Goal: Information Seeking & Learning: Learn about a topic

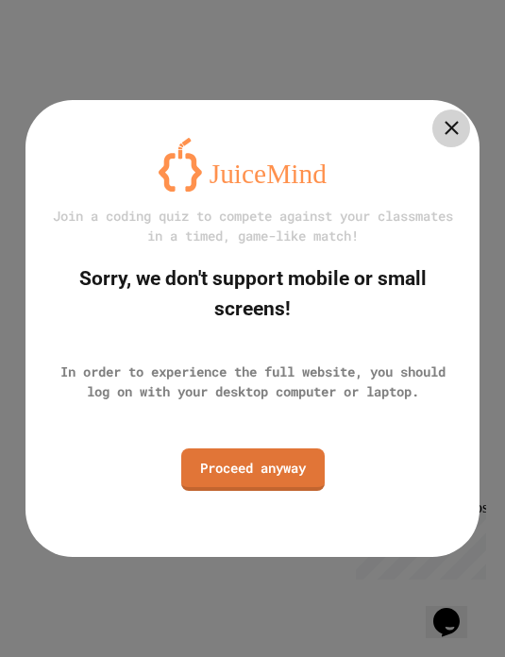
click at [236, 483] on link "Proceed anyway" at bounding box center [252, 469] width 143 height 42
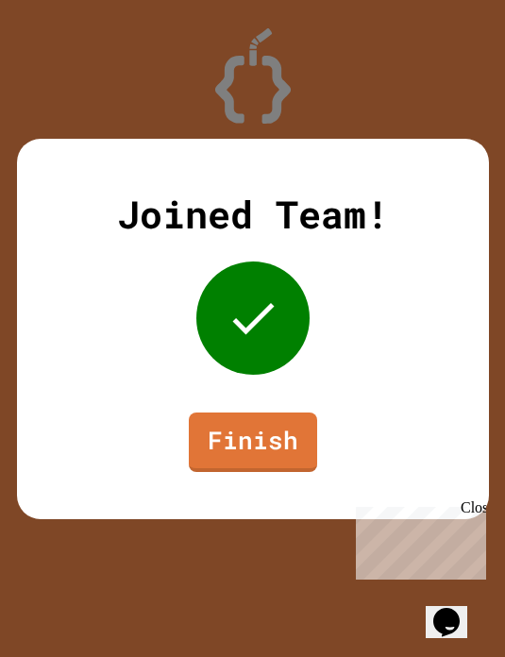
click at [261, 452] on link "Finish" at bounding box center [253, 442] width 128 height 59
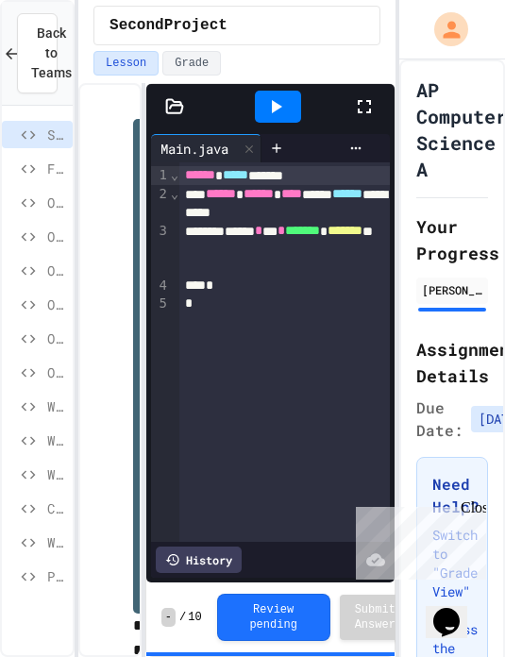
click at [30, 478] on icon at bounding box center [29, 474] width 14 height 8
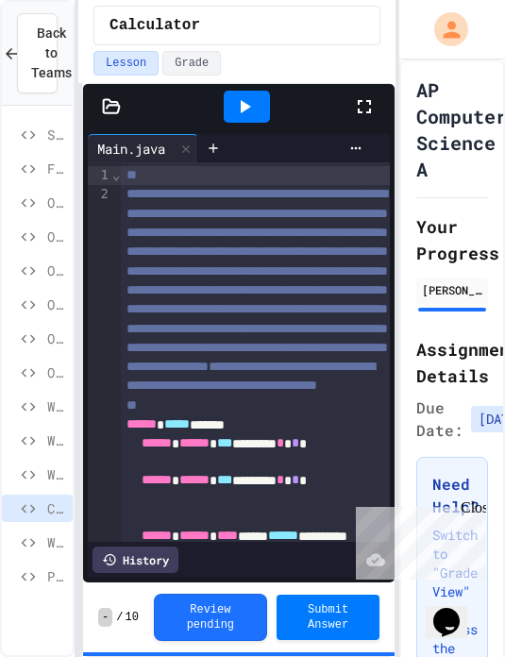
scroll to position [1, 0]
click at [201, 619] on button "Review pending" at bounding box center [210, 617] width 113 height 47
click at [192, 619] on button "Review pending" at bounding box center [210, 617] width 113 height 47
click at [201, 617] on button "Review pending" at bounding box center [210, 617] width 113 height 47
click at [201, 616] on button "Review pending" at bounding box center [210, 617] width 113 height 47
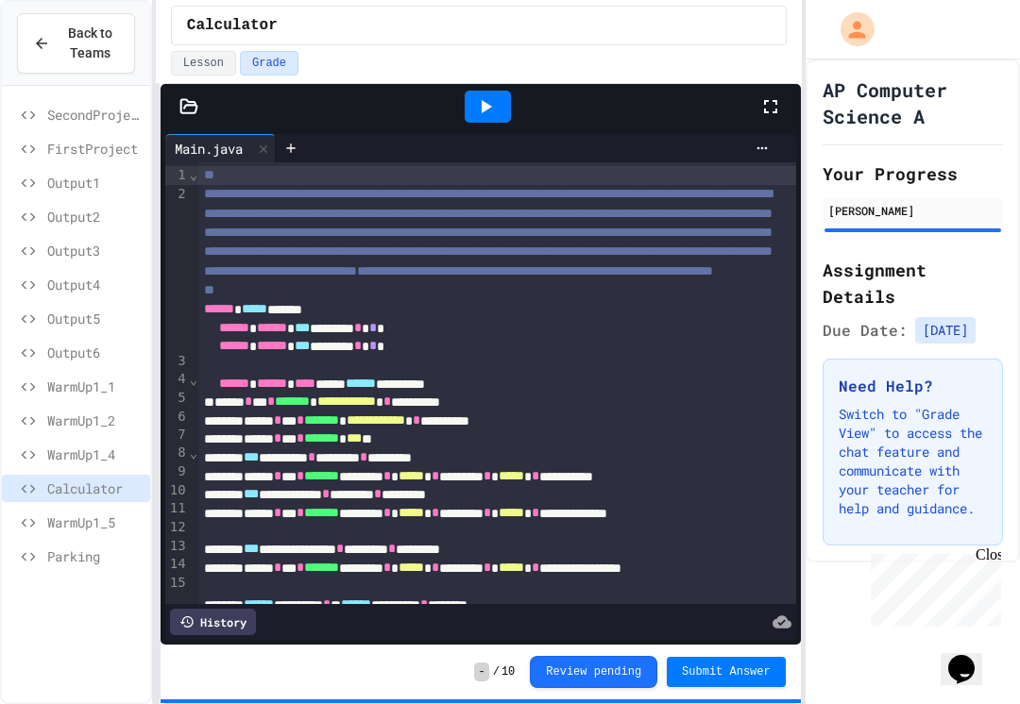
click at [504, 656] on button "Review pending" at bounding box center [593, 672] width 127 height 32
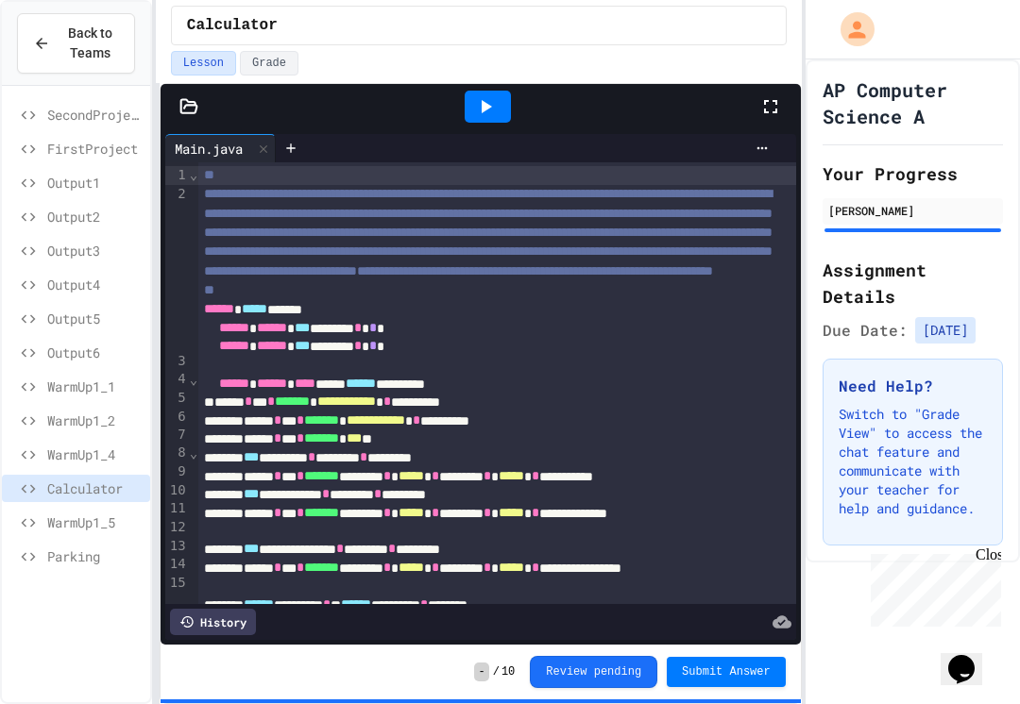
click at [504, 656] on button "Review pending" at bounding box center [593, 672] width 127 height 32
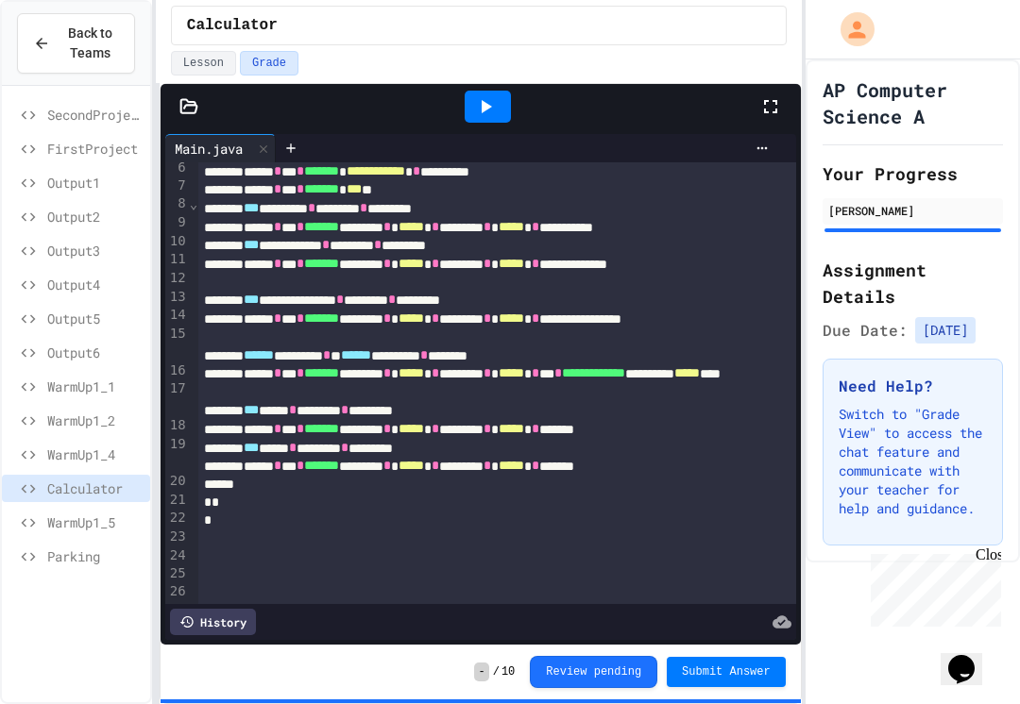
scroll to position [249, 0]
click at [504, 248] on div "AP Computer Science A Your Progress [PERSON_NAME] Assignment Details Due Date: …" at bounding box center [912, 310] width 214 height 503
click at [209, 62] on button "Lesson" at bounding box center [203, 63] width 65 height 25
click at [262, 67] on button "Grade" at bounding box center [269, 63] width 59 height 25
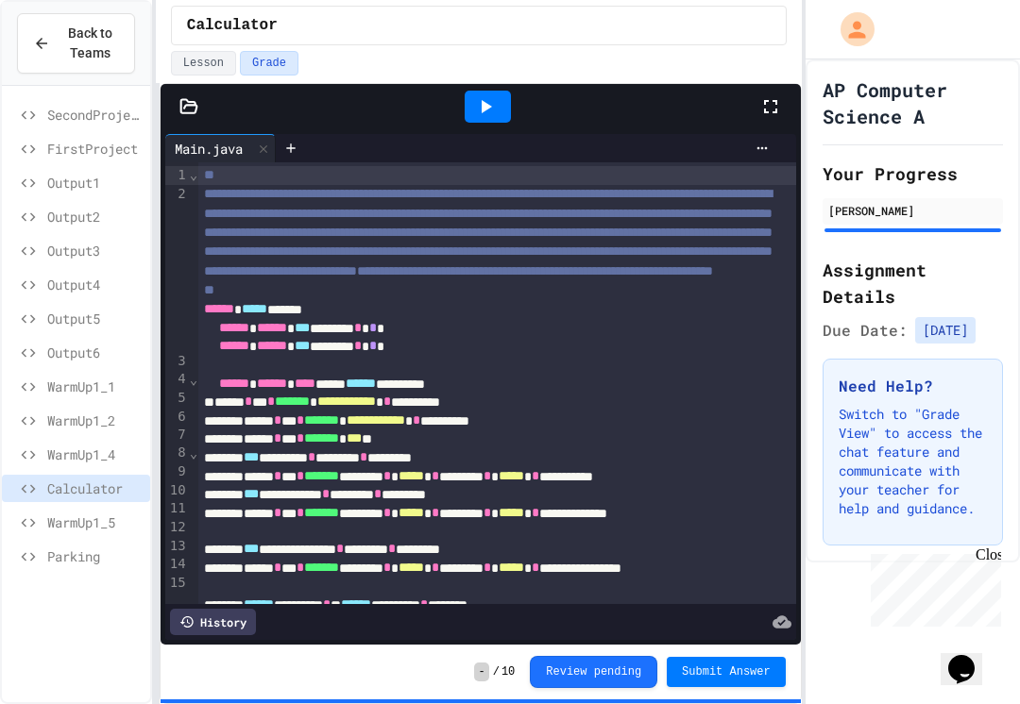
click at [222, 619] on div "History" at bounding box center [213, 622] width 86 height 26
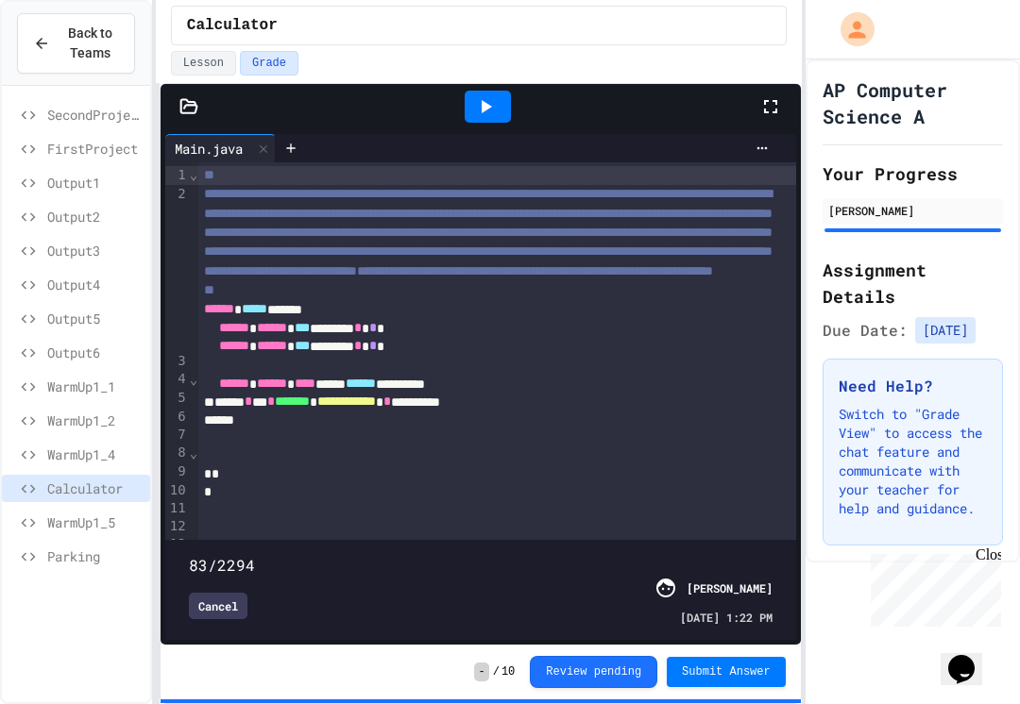
type input "*"
click at [504, 656] on button "Review pending" at bounding box center [593, 672] width 127 height 32
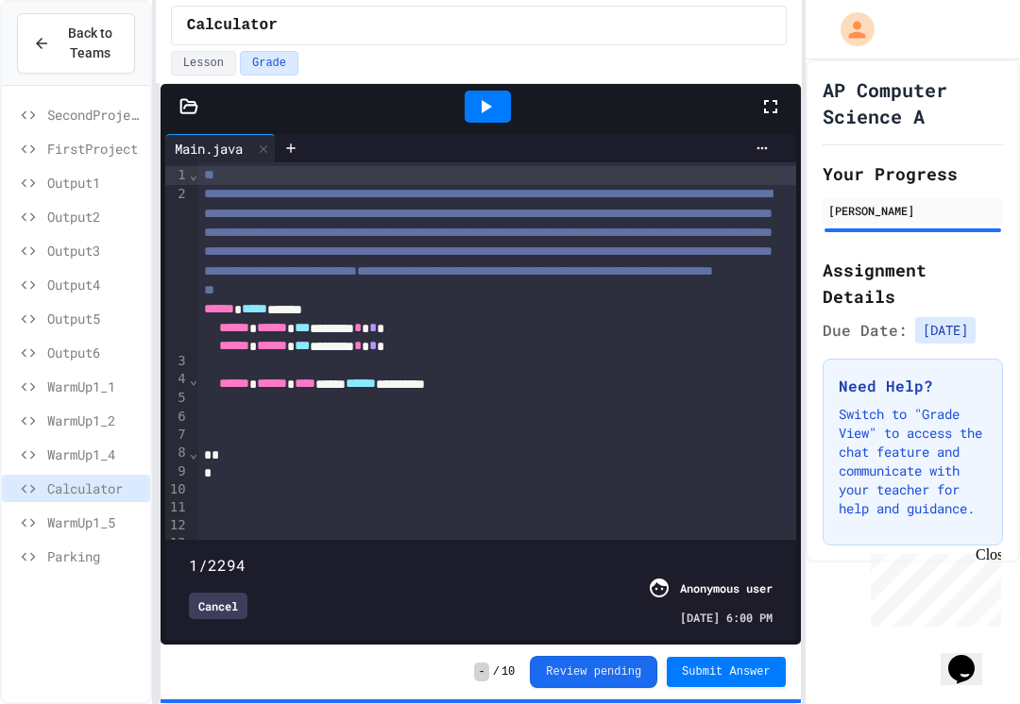
click at [504, 656] on button "Review pending" at bounding box center [593, 672] width 127 height 32
click at [108, 562] on span "Parking" at bounding box center [94, 557] width 95 height 20
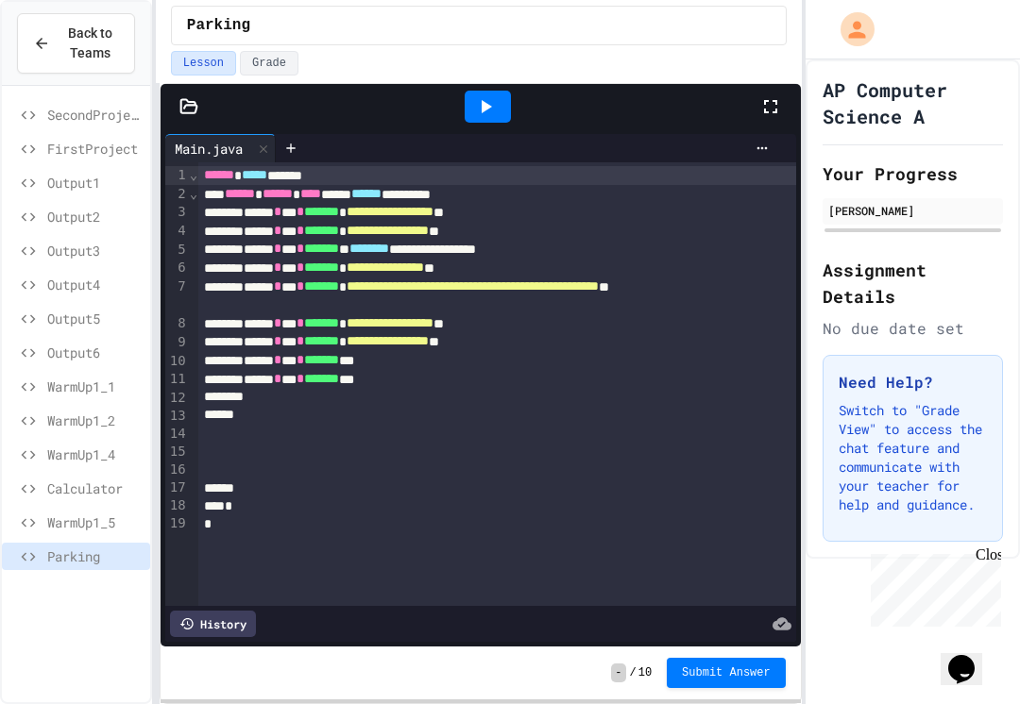
click at [107, 521] on span "WarmUp1_5" at bounding box center [94, 523] width 95 height 20
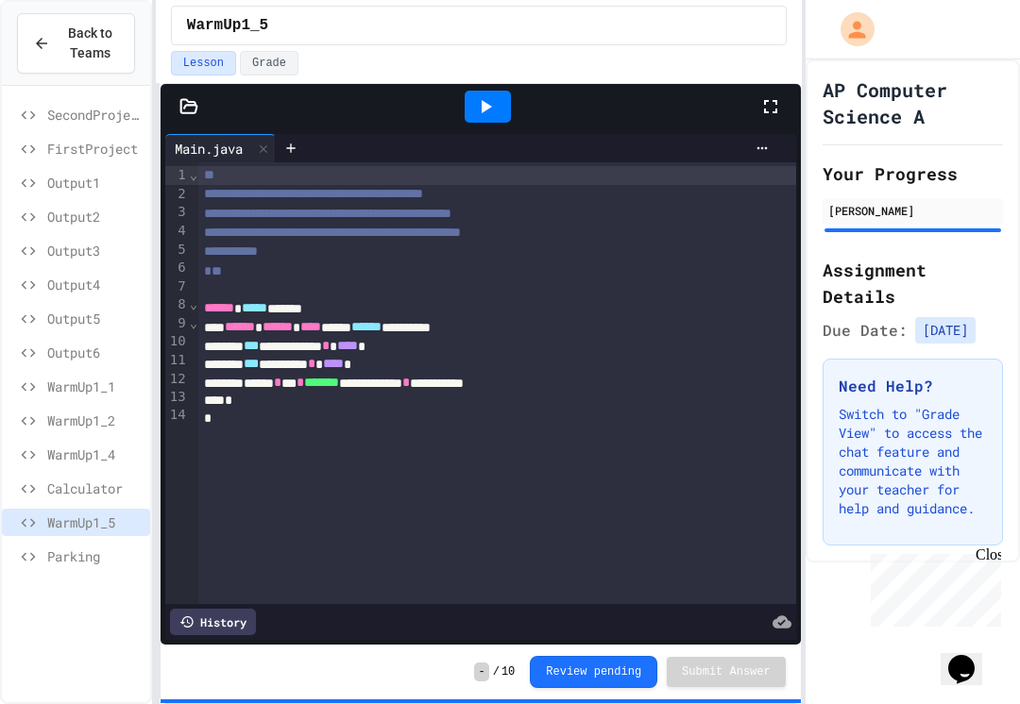
click at [110, 481] on span "Calculator" at bounding box center [94, 489] width 95 height 20
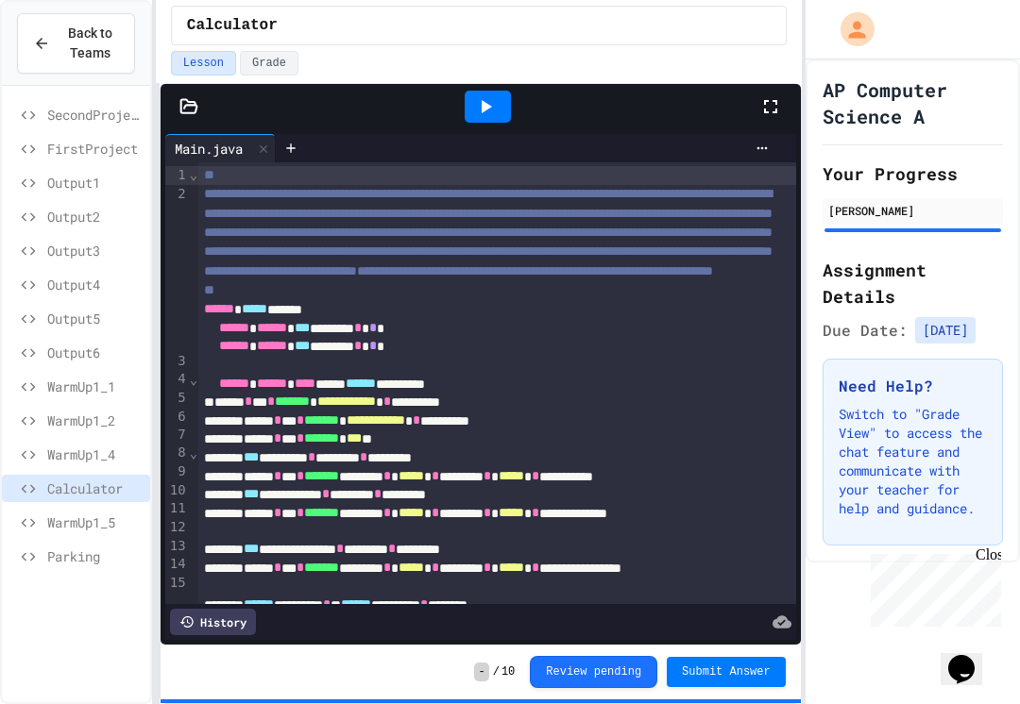
click at [111, 452] on span "WarmUp1_4" at bounding box center [94, 455] width 95 height 20
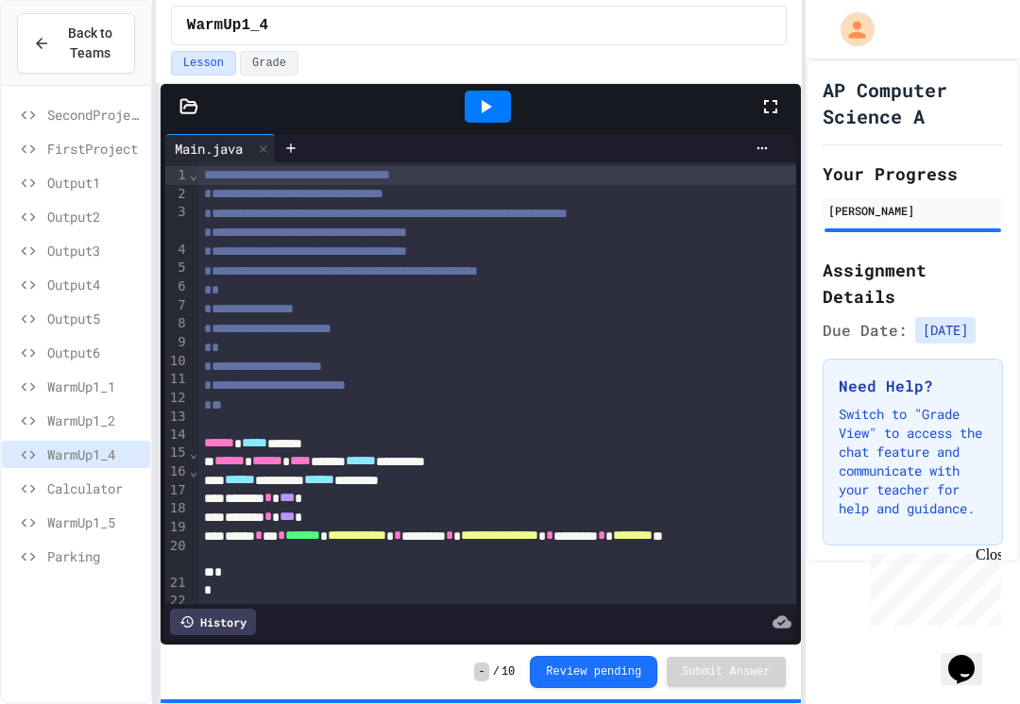
click at [103, 422] on span "WarmUp1_2" at bounding box center [94, 421] width 95 height 20
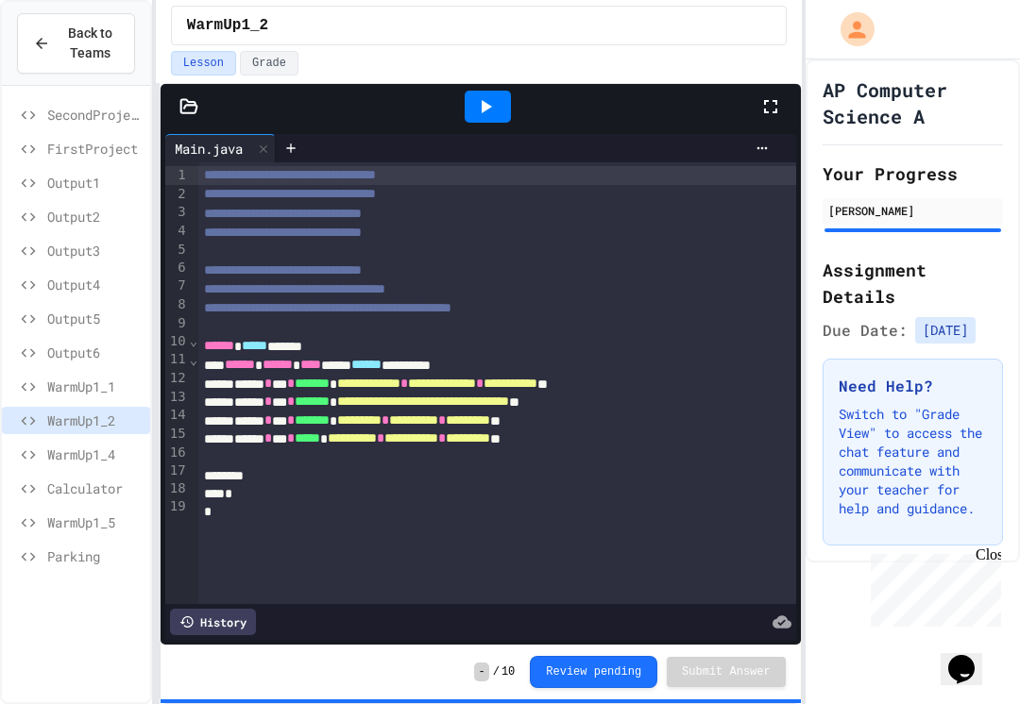
click at [110, 315] on span "Output5" at bounding box center [94, 319] width 95 height 20
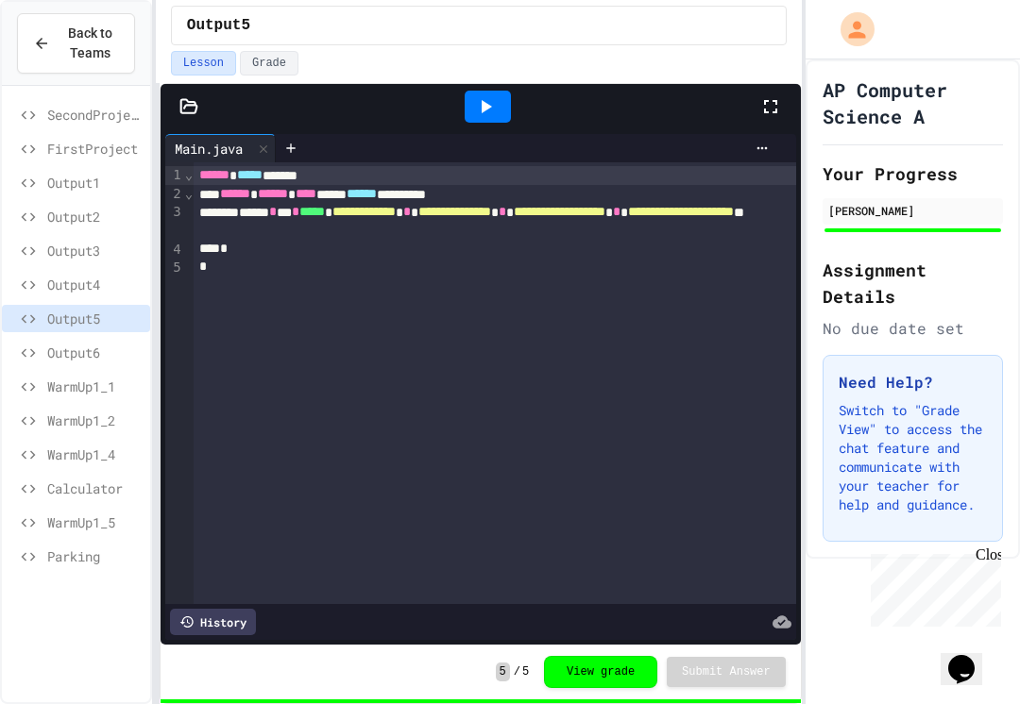
click at [125, 553] on span "Parking" at bounding box center [94, 557] width 95 height 20
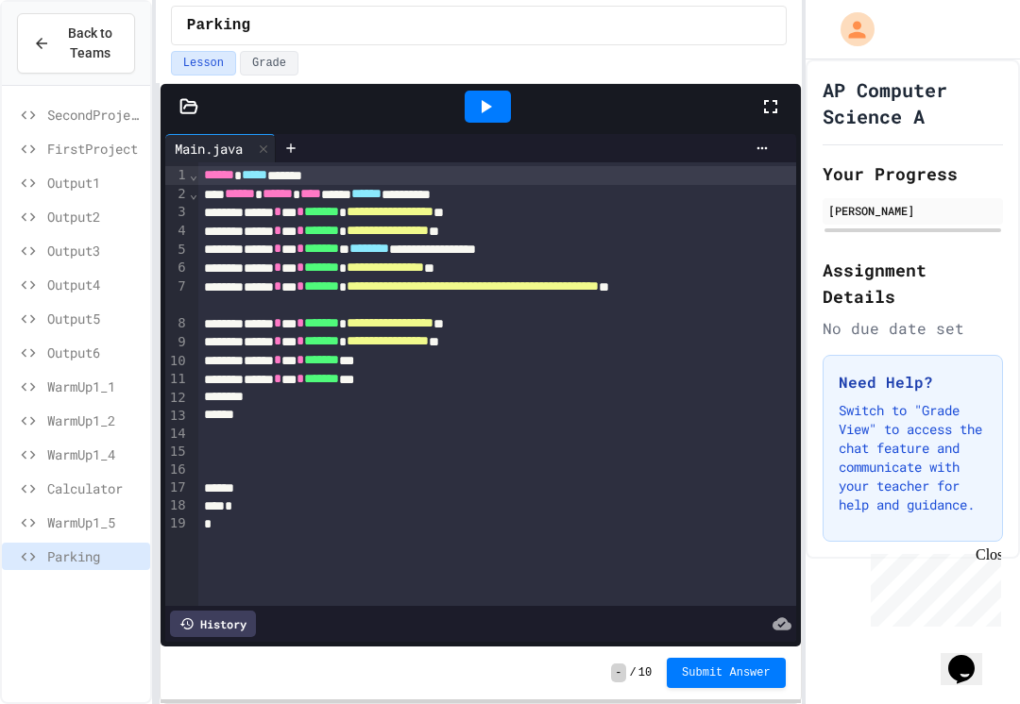
click at [58, 480] on span "Calculator" at bounding box center [94, 489] width 95 height 20
